Goal: Task Accomplishment & Management: Manage account settings

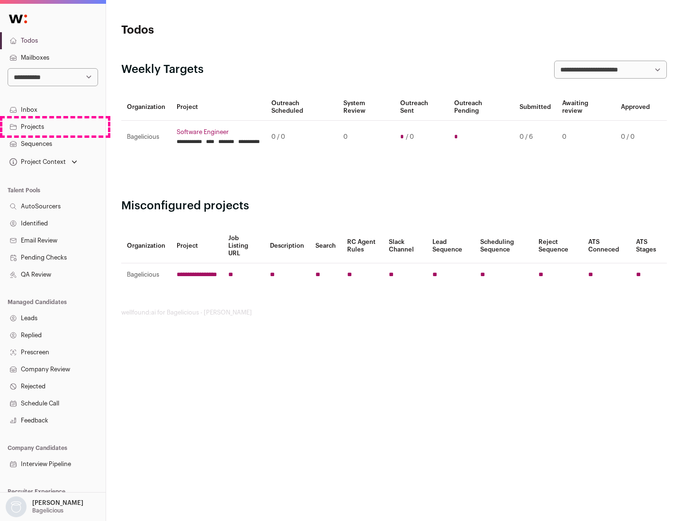
click at [53, 126] on link "Projects" at bounding box center [53, 126] width 106 height 17
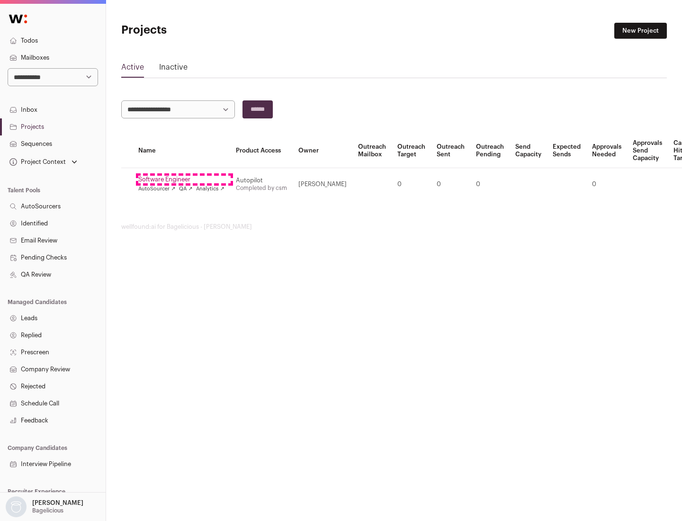
click at [184, 180] on link "Software Engineer" at bounding box center [181, 180] width 86 height 8
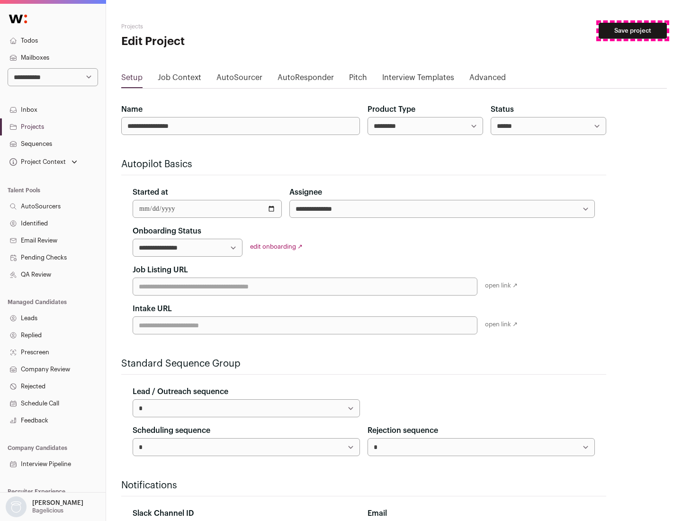
click at [633, 31] on button "Save project" at bounding box center [633, 31] width 68 height 16
